Goal: Find specific page/section: Find specific page/section

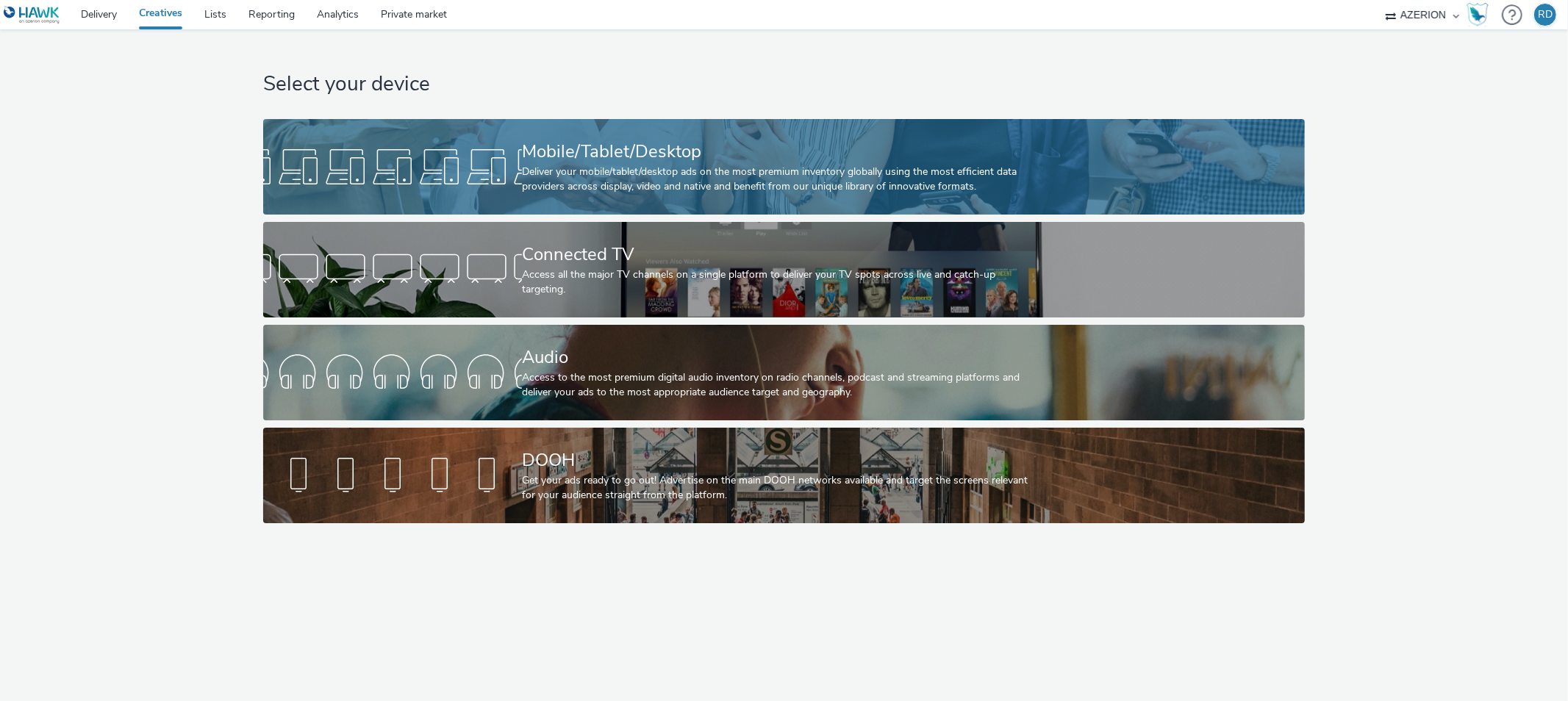
click at [479, 164] on div at bounding box center [392, 167] width 259 height 47
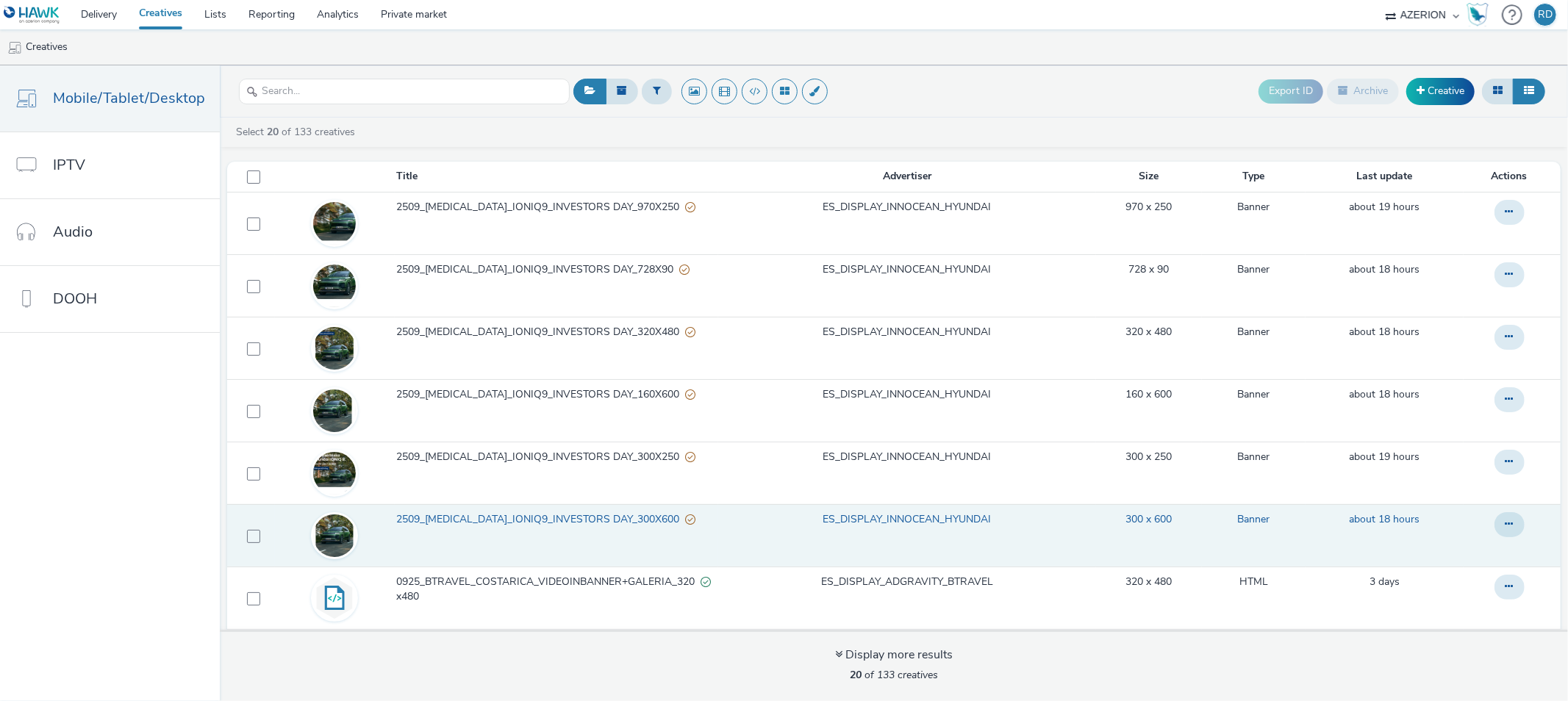
click at [554, 517] on span "2509_[MEDICAL_DATA]_IONIQ9_INVESTORS DAY_300X600" at bounding box center [540, 518] width 289 height 15
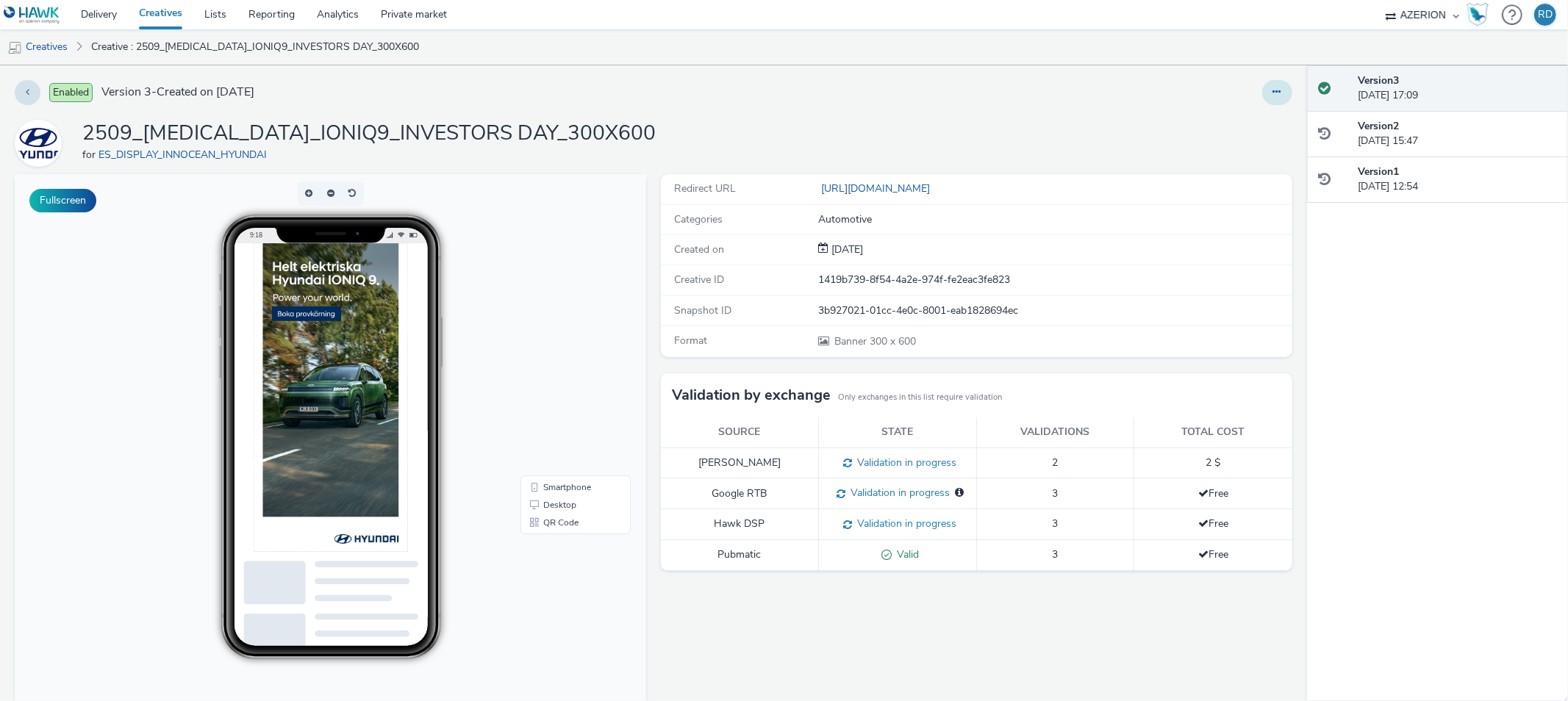
click at [1262, 91] on button at bounding box center [1277, 92] width 30 height 25
click at [1227, 120] on link "Edit" at bounding box center [1237, 122] width 111 height 30
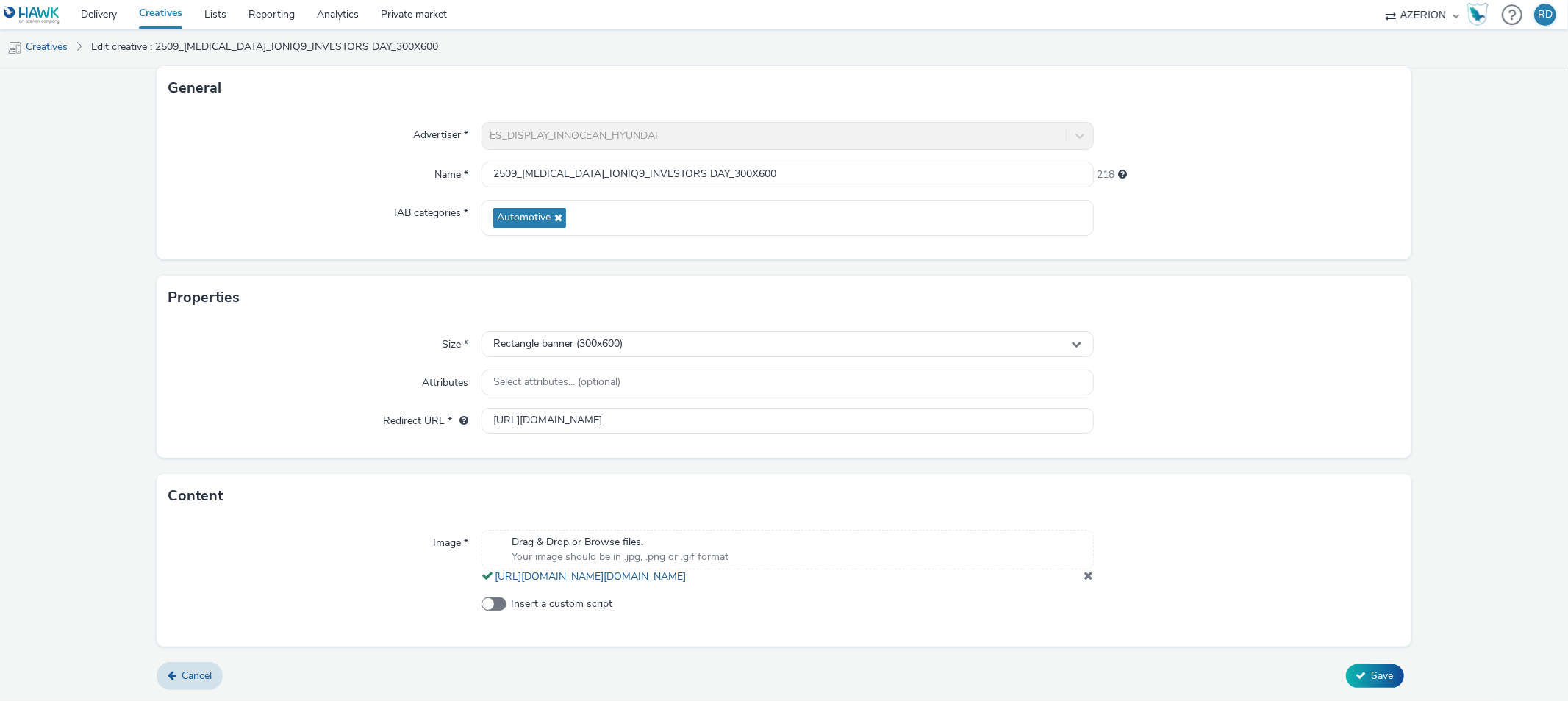
scroll to position [104, 0]
click at [187, 677] on span "Cancel" at bounding box center [197, 675] width 30 height 14
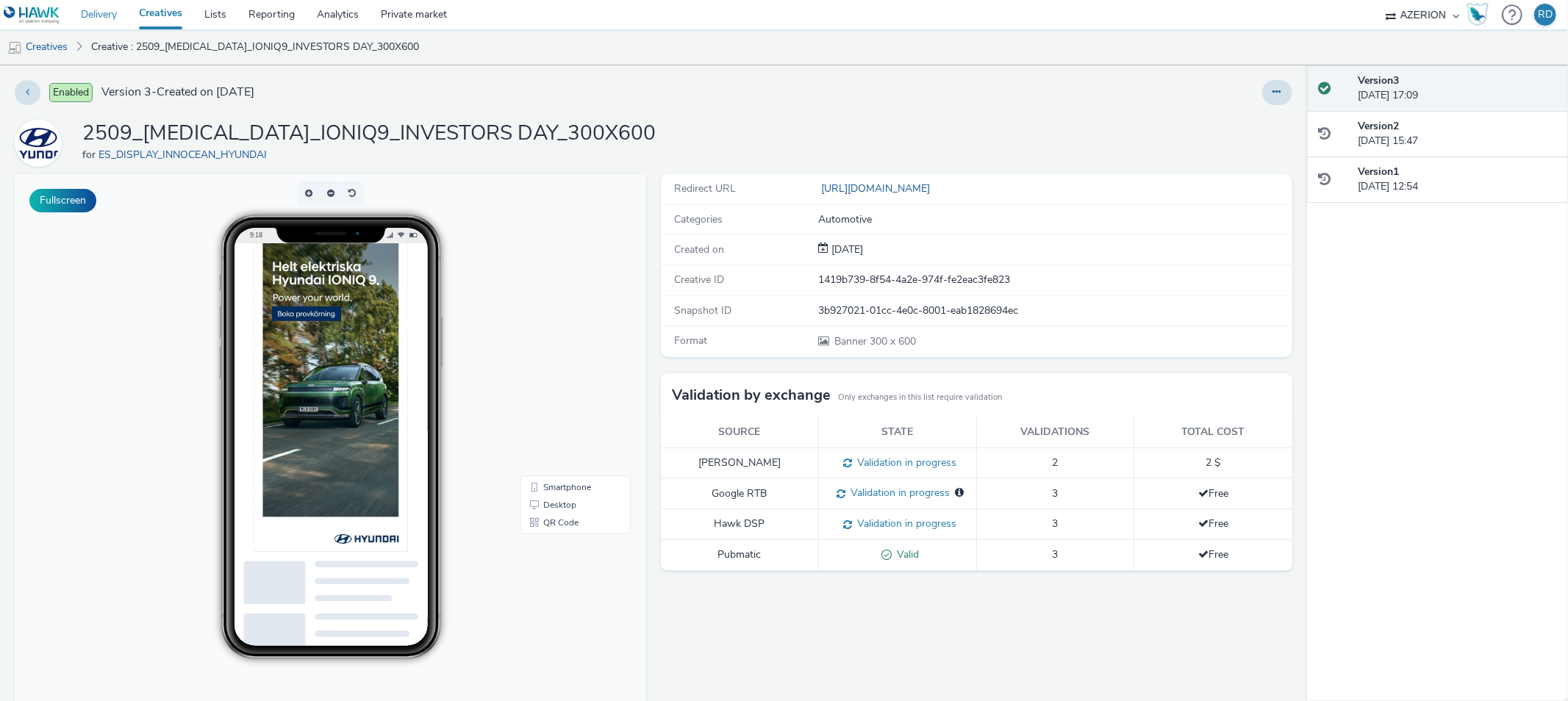
click at [117, 16] on link "Delivery" at bounding box center [99, 15] width 58 height 30
